Goal: Use online tool/utility: Utilize a website feature to perform a specific function

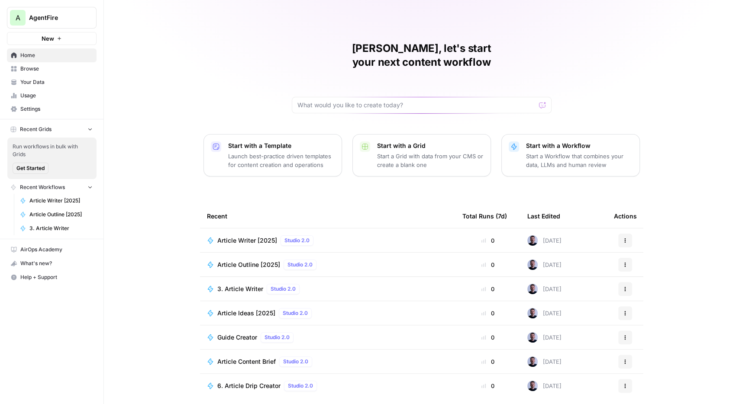
click at [45, 73] on link "Browse" at bounding box center [52, 69] width 90 height 14
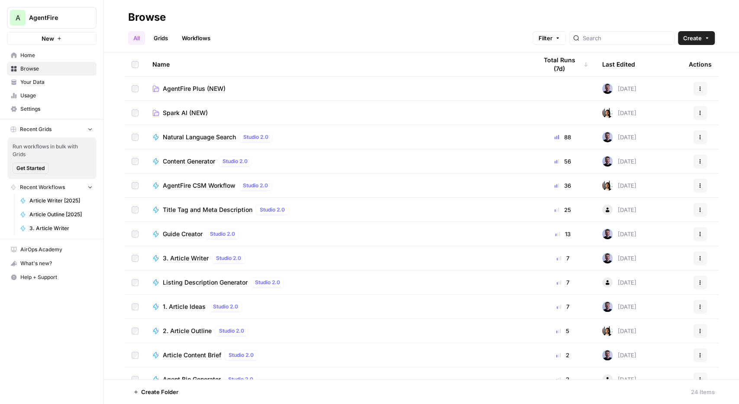
click at [187, 259] on span "3. Article Writer" at bounding box center [186, 258] width 46 height 9
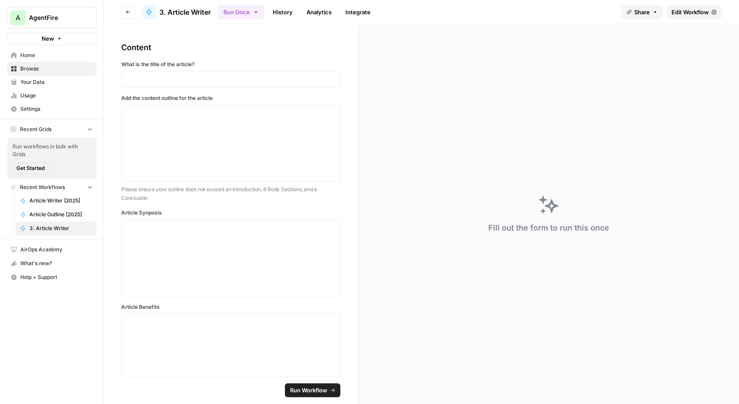
click at [292, 13] on link "History" at bounding box center [283, 12] width 30 height 14
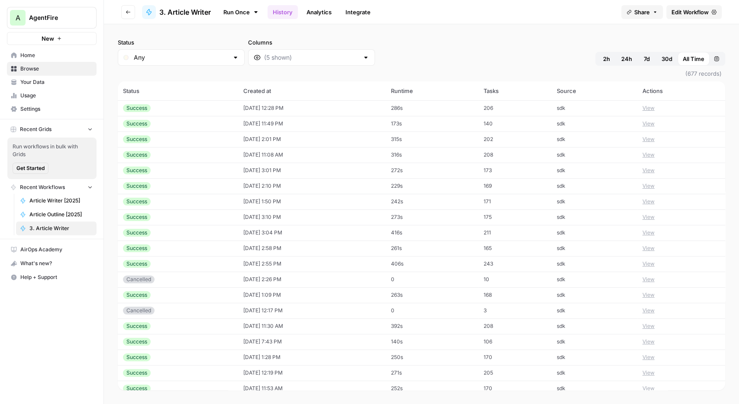
click at [78, 16] on span "AgentFire" at bounding box center [55, 17] width 52 height 9
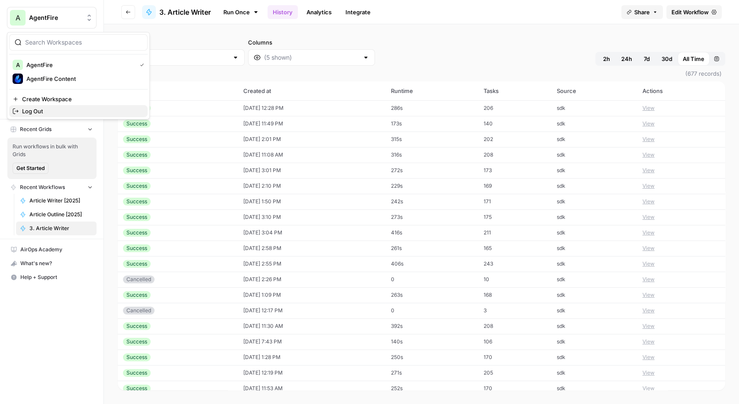
click at [66, 112] on span "Log Out" at bounding box center [81, 111] width 119 height 9
